Goal: Information Seeking & Learning: Learn about a topic

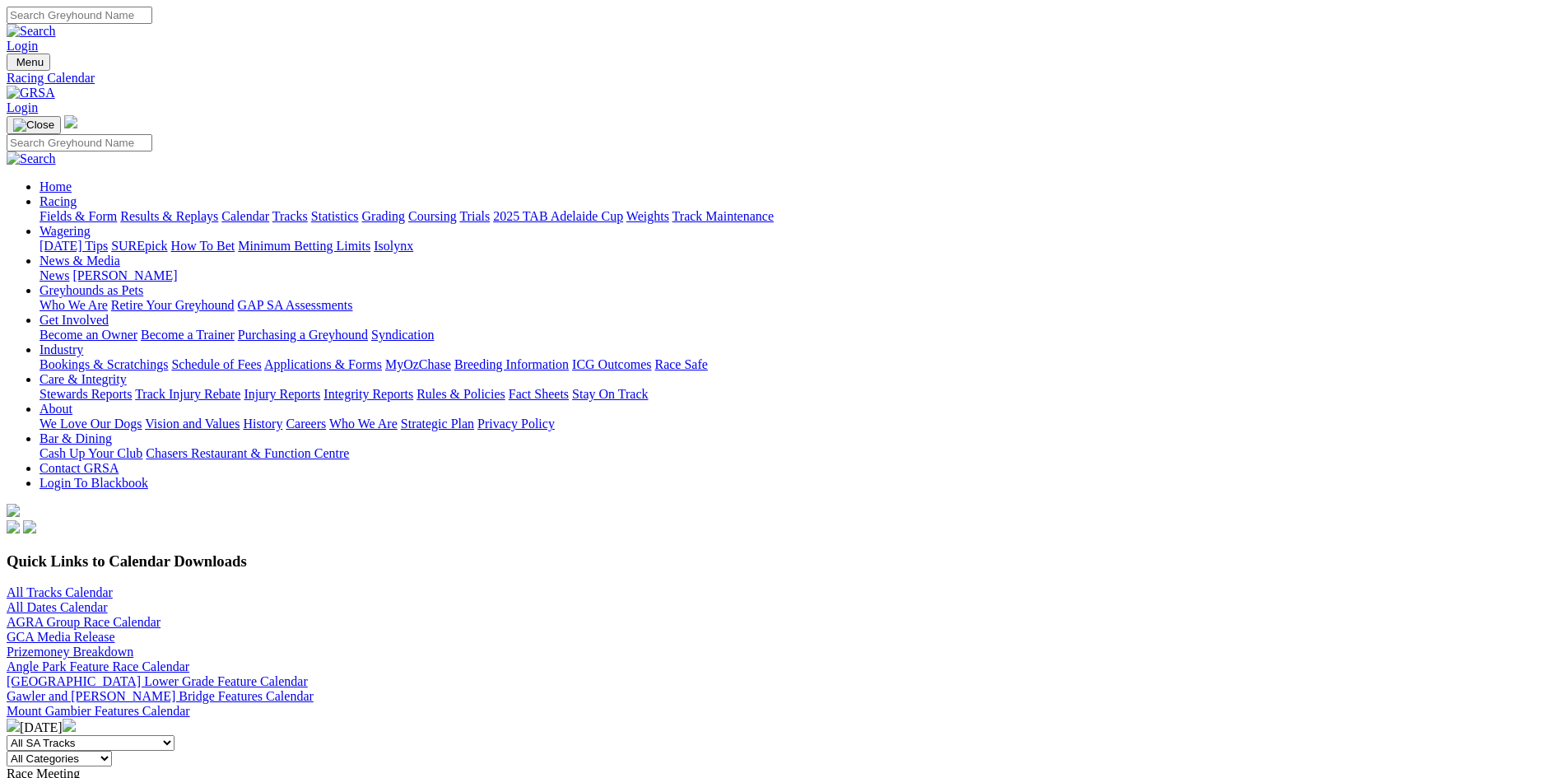
scroll to position [82, 0]
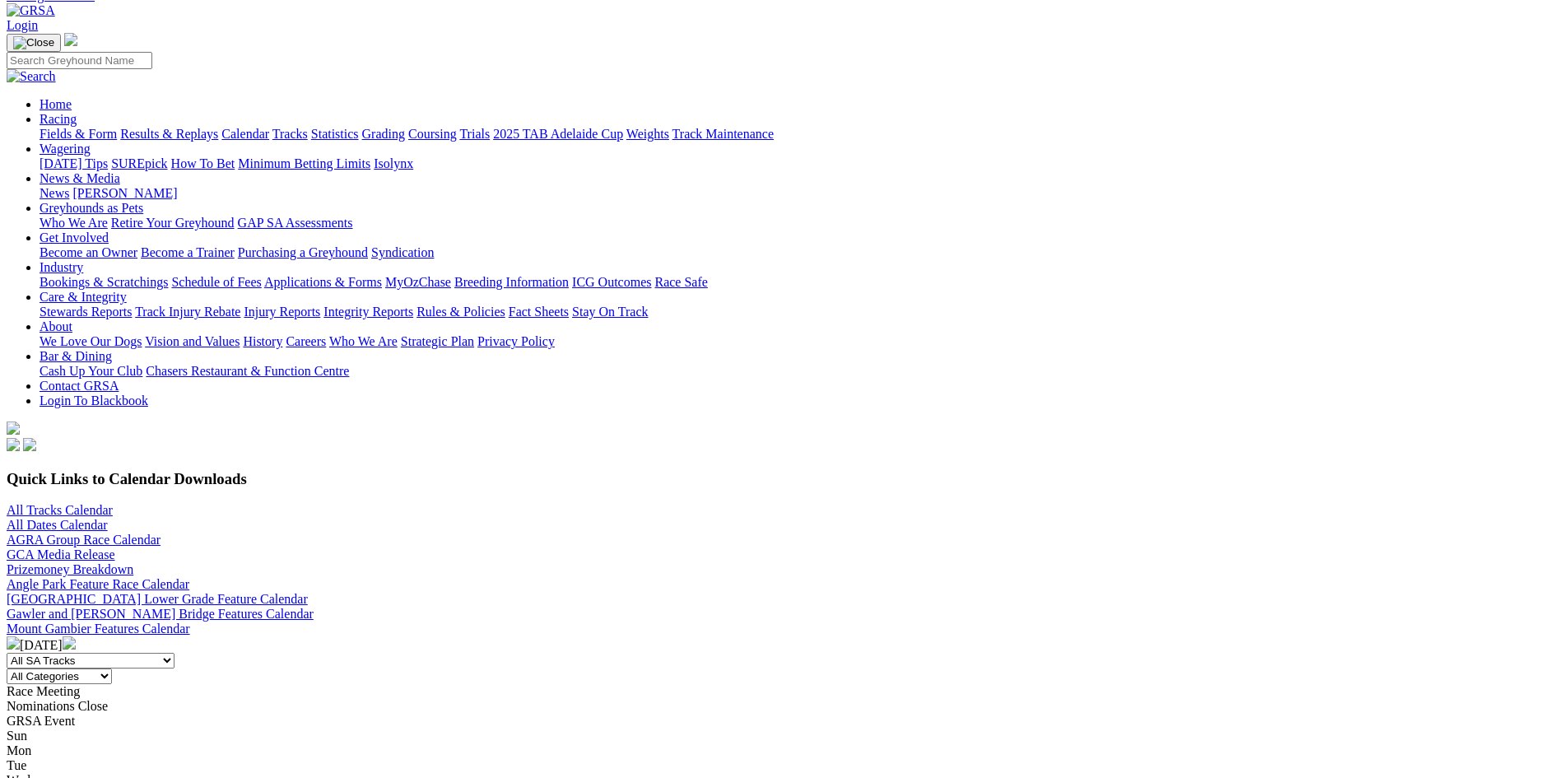
click at [174, 653] on select "All SA Tracks [GEOGRAPHIC_DATA] Gawler [GEOGRAPHIC_DATA] [PERSON_NAME][GEOGRAPH…" at bounding box center [90, 660] width 168 height 16
select select "1"
click at [174, 653] on select "All SA Tracks Angle Park Gawler Mount Gambier Murray Bridge Virginia GOTBA Cour…" at bounding box center [90, 660] width 168 height 16
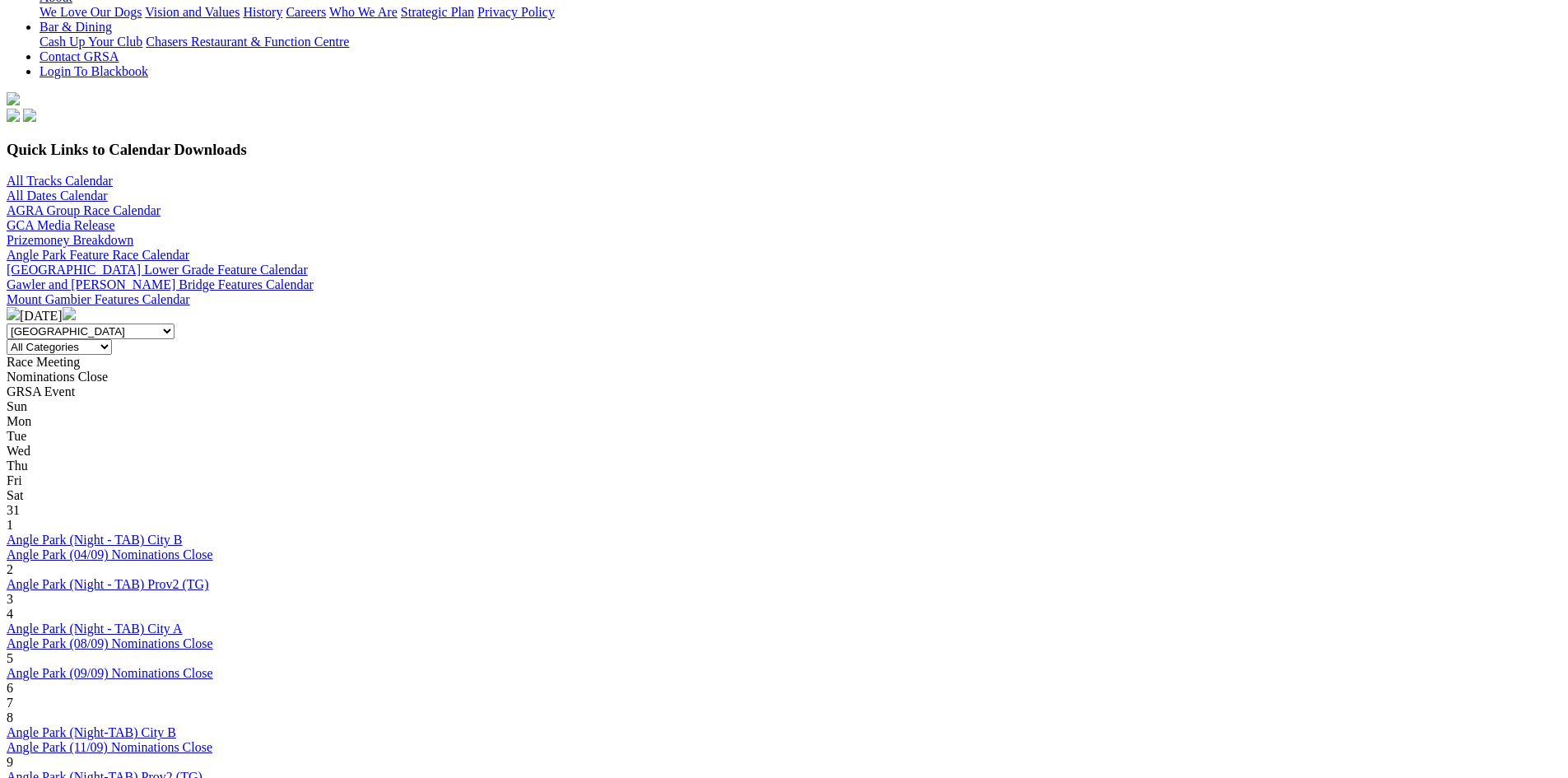
scroll to position [330, 0]
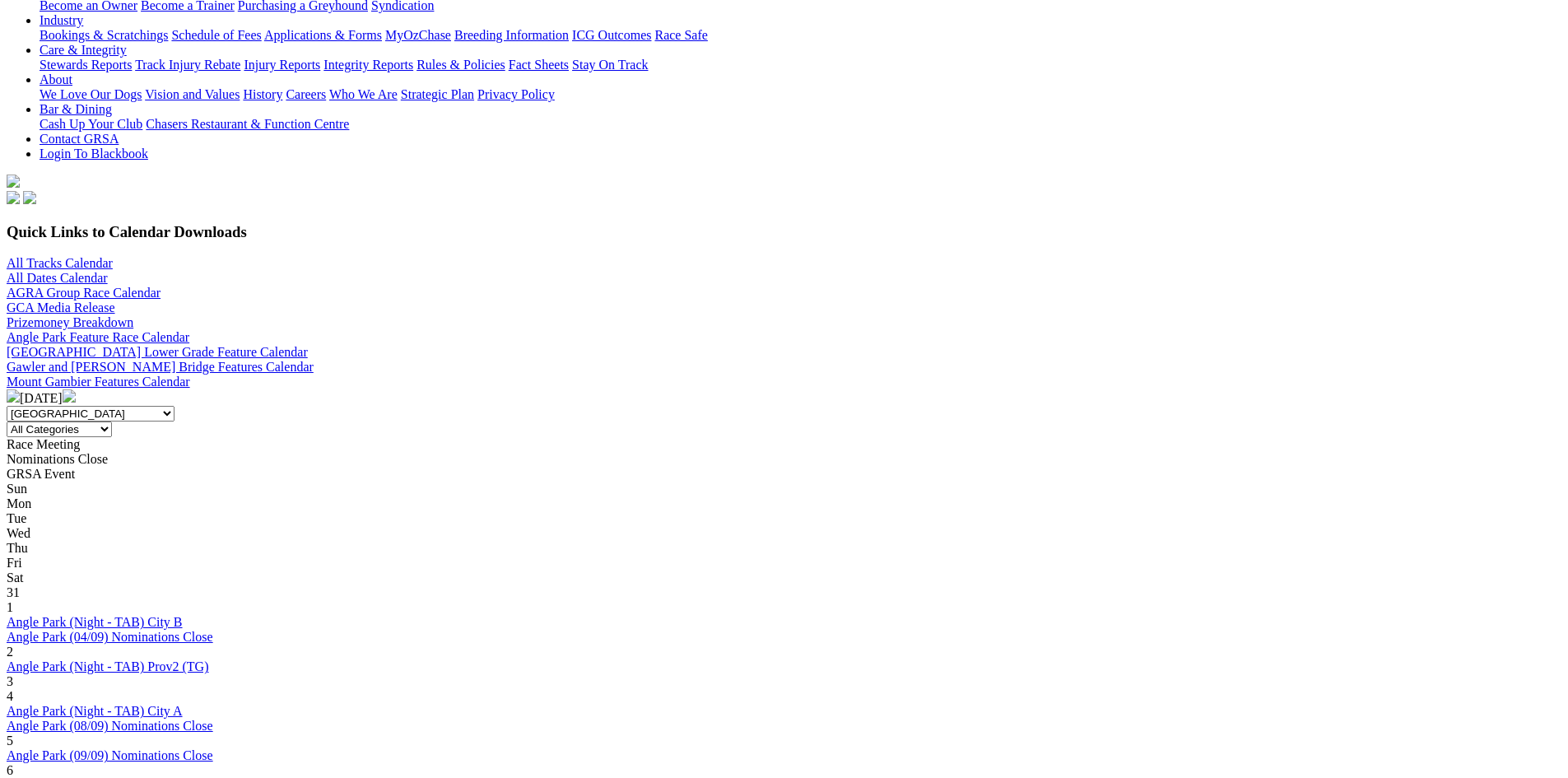
click at [76, 390] on img at bounding box center [69, 396] width 13 height 13
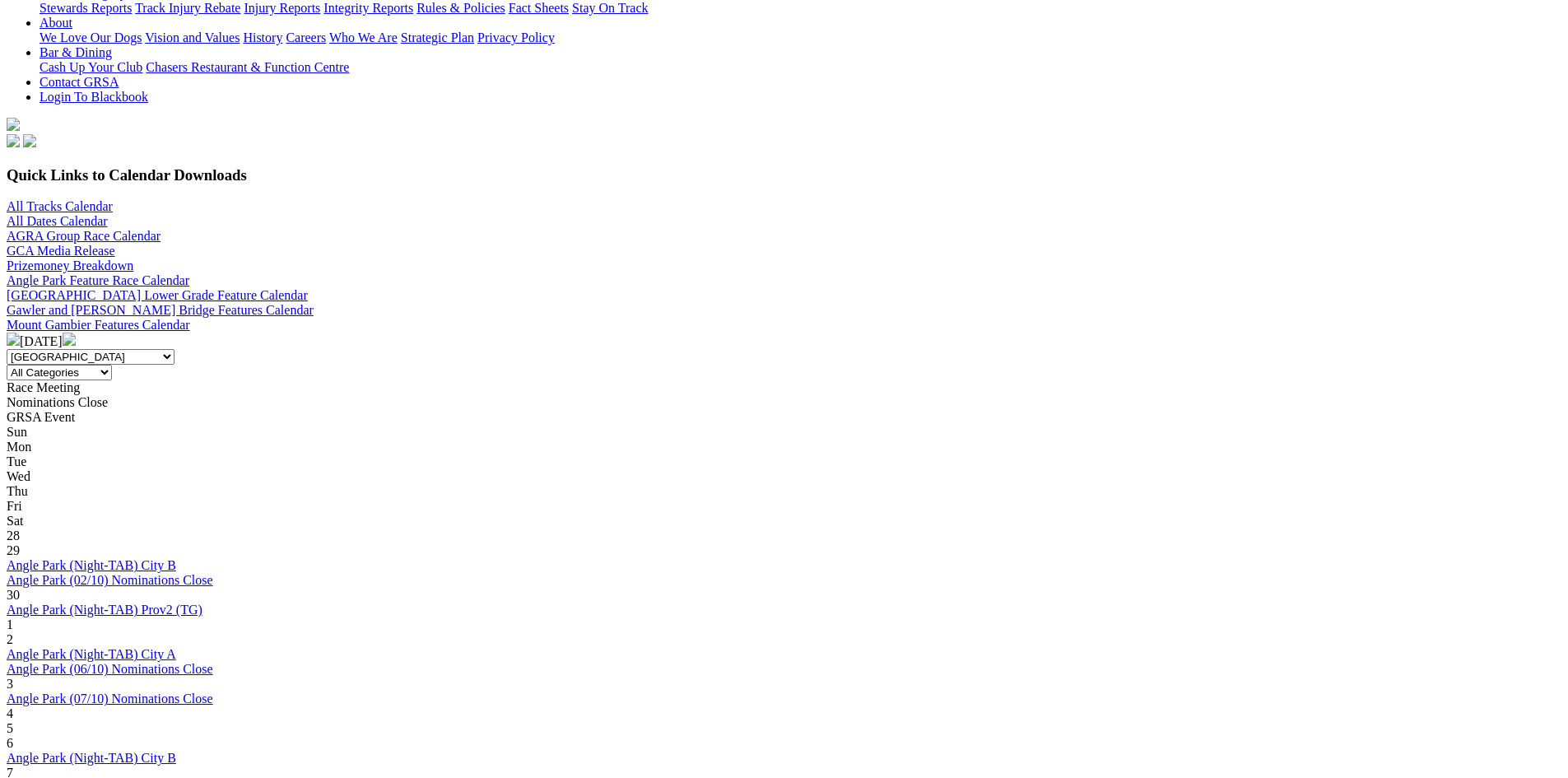
scroll to position [412, 0]
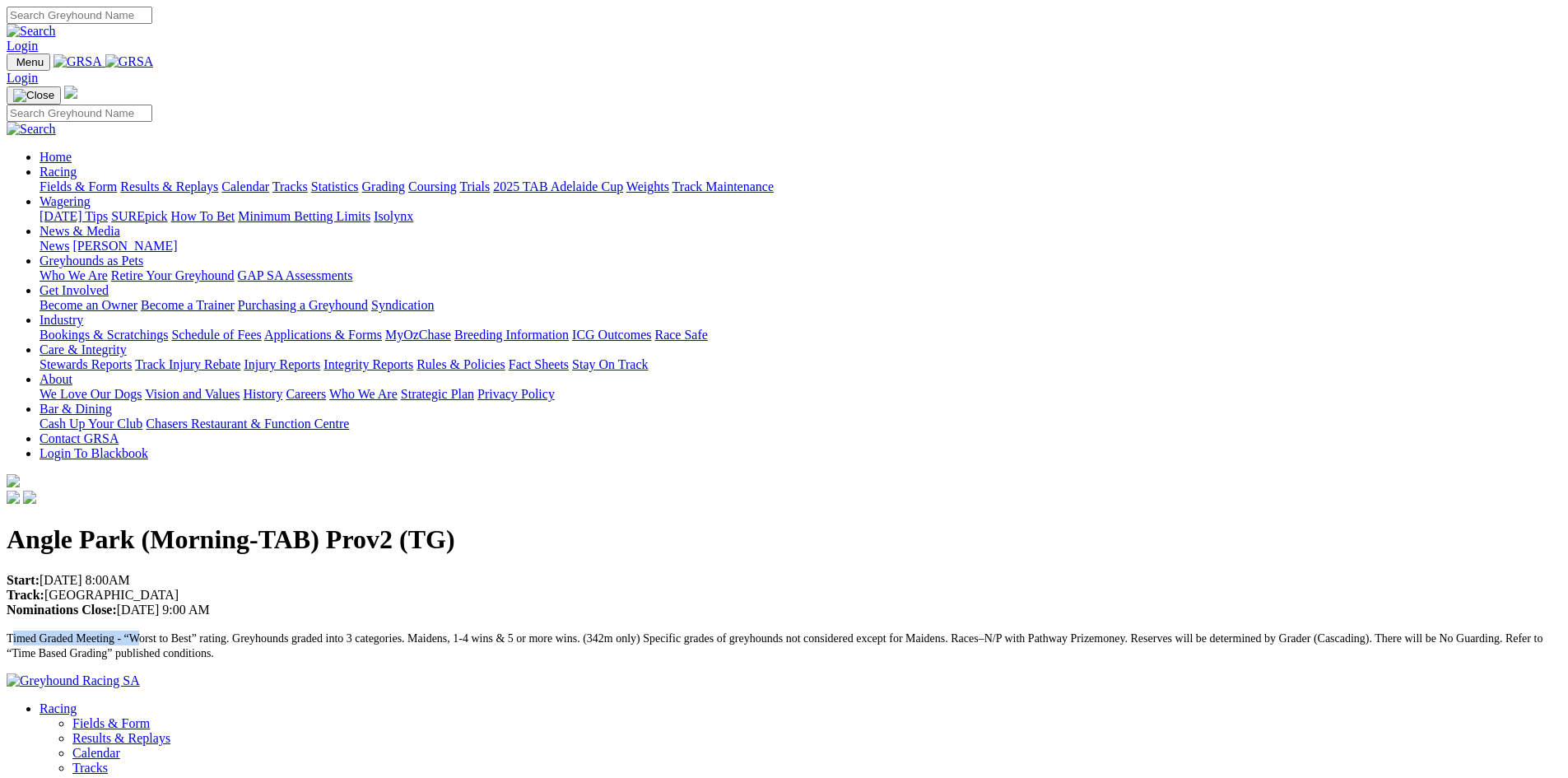
drag, startPoint x: 250, startPoint y: 280, endPoint x: 390, endPoint y: 277, distance: 140.0
click at [390, 633] on span "Timed Graded Meeting - “Worst to Best” rating. Greyhounds graded into 3 categor…" at bounding box center [774, 647] width 1536 height 27
click at [587, 633] on span "Timed Graded Meeting - “Worst to Best” rating. Greyhounds graded into 3 categor…" at bounding box center [774, 647] width 1536 height 27
drag, startPoint x: 708, startPoint y: 286, endPoint x: 791, endPoint y: 283, distance: 83.1
click at [709, 633] on span "Timed Graded Meeting - “Worst to Best” rating. Greyhounds graded into 3 categor…" at bounding box center [774, 647] width 1536 height 27
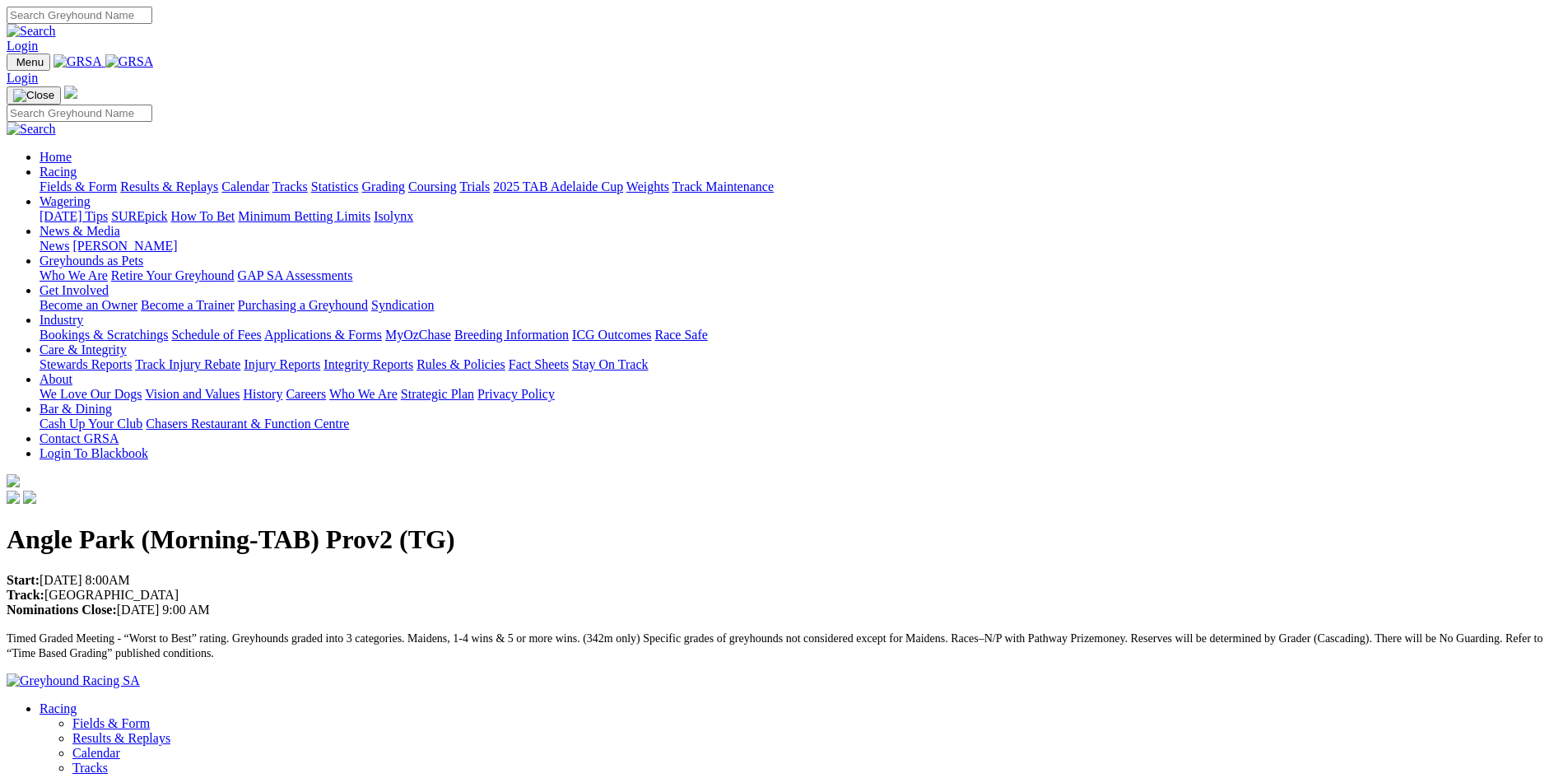
click at [800, 633] on span "Timed Graded Meeting - “Worst to Best” rating. Greyhounds graded into 3 categor…" at bounding box center [774, 647] width 1536 height 27
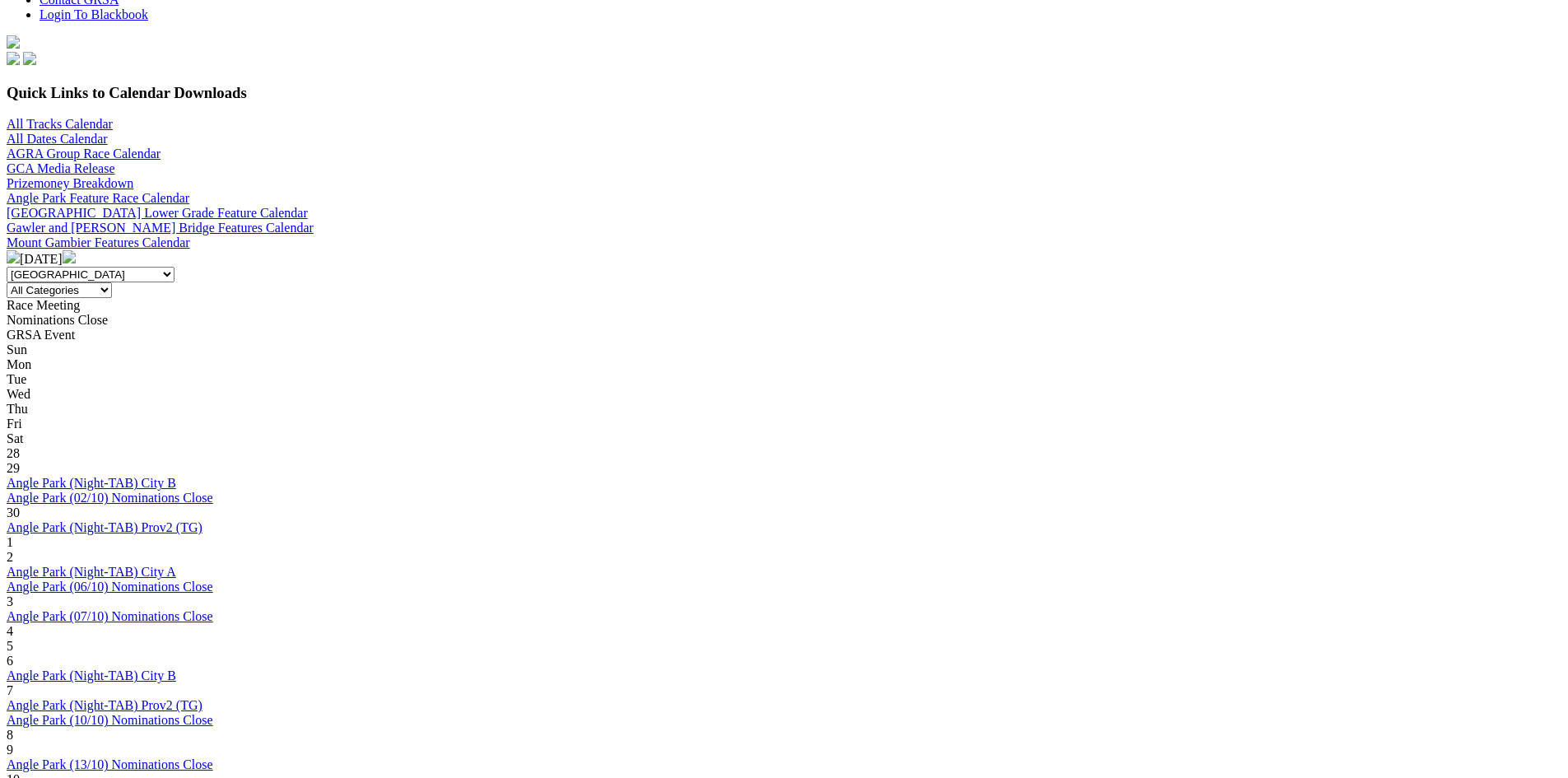
scroll to position [494, 0]
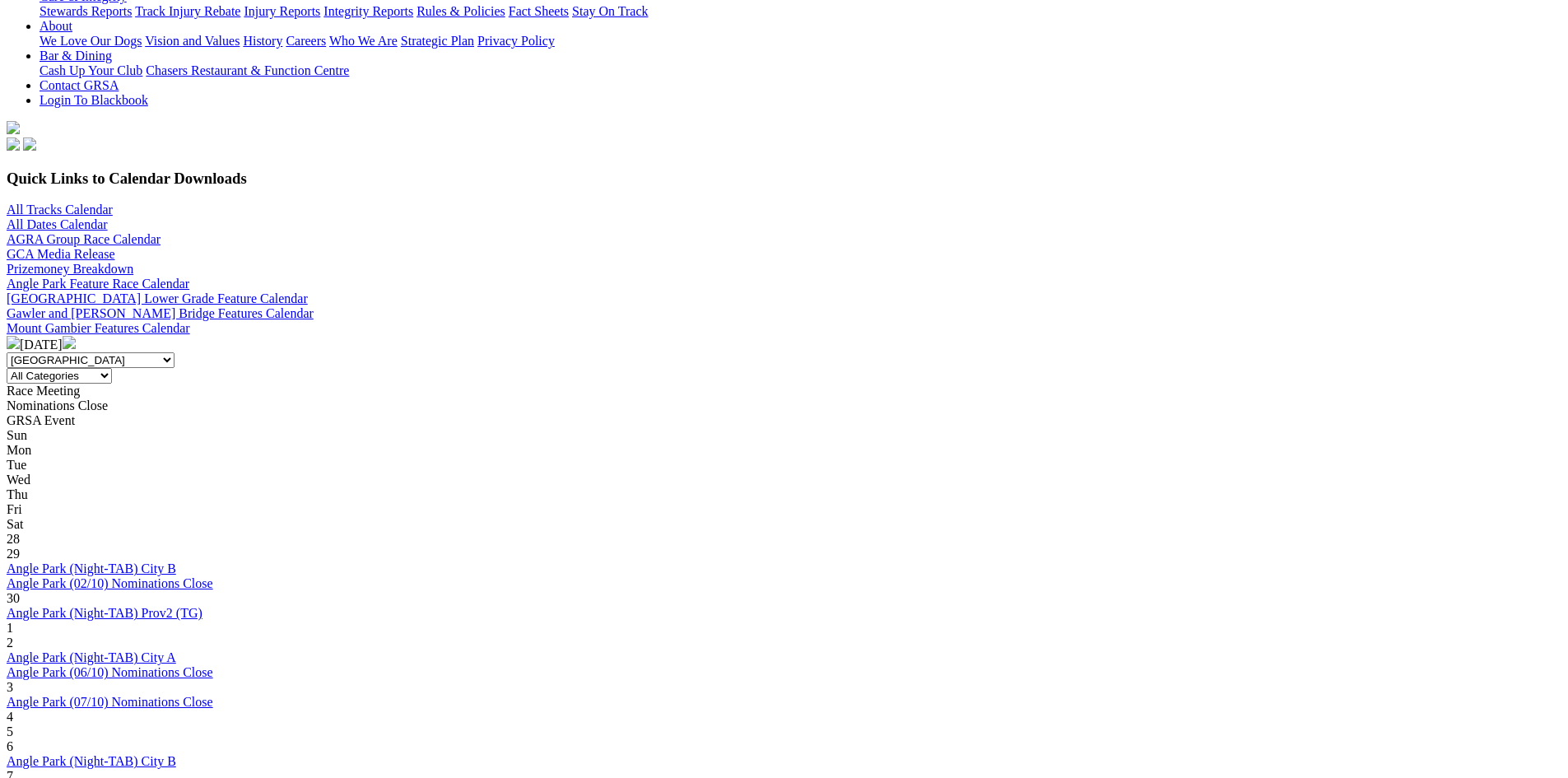
scroll to position [412, 0]
